Goal: Information Seeking & Learning: Learn about a topic

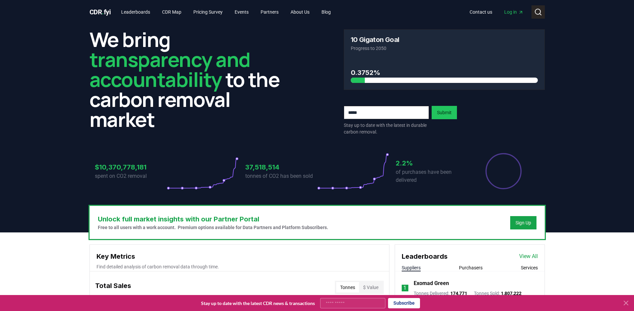
click at [537, 15] on icon at bounding box center [538, 12] width 8 height 8
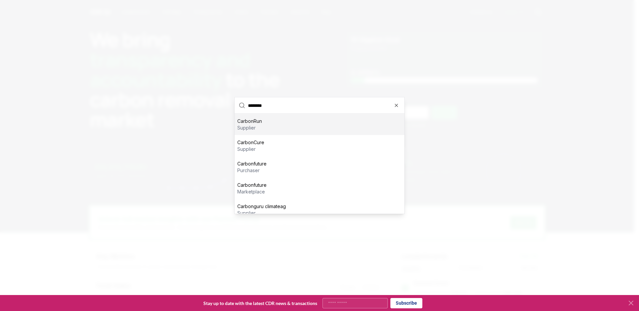
type input "*********"
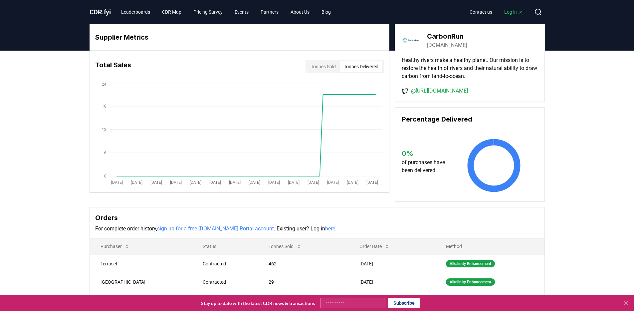
click at [363, 64] on button "Tonnes Delivered" at bounding box center [361, 66] width 43 height 11
click at [326, 68] on button "Tonnes Sold" at bounding box center [323, 66] width 33 height 11
click at [347, 67] on button "Tonnes Delivered" at bounding box center [361, 66] width 43 height 11
click at [318, 69] on button "Tonnes Sold" at bounding box center [323, 66] width 33 height 11
